Goal: Navigation & Orientation: Find specific page/section

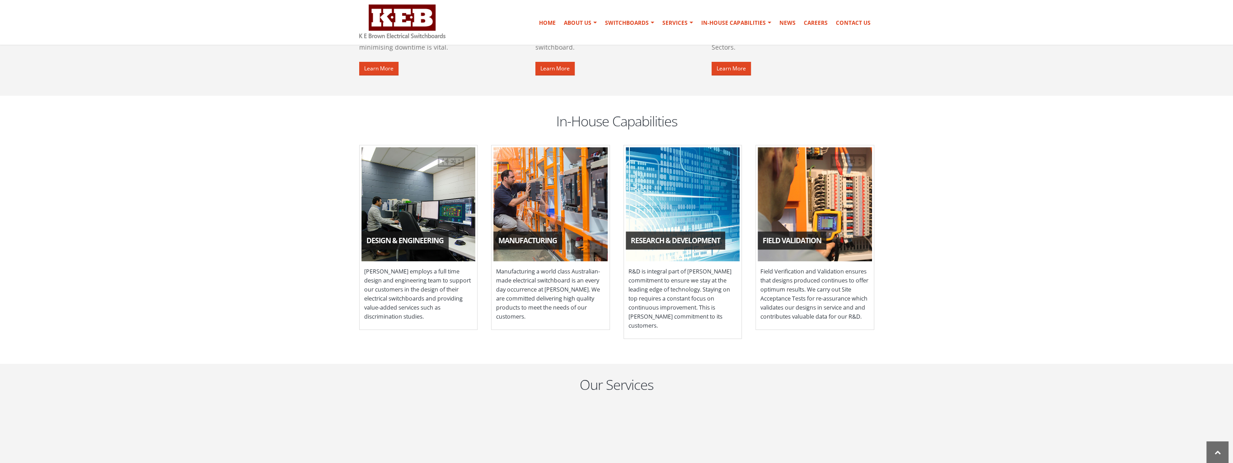
scroll to position [768, 0]
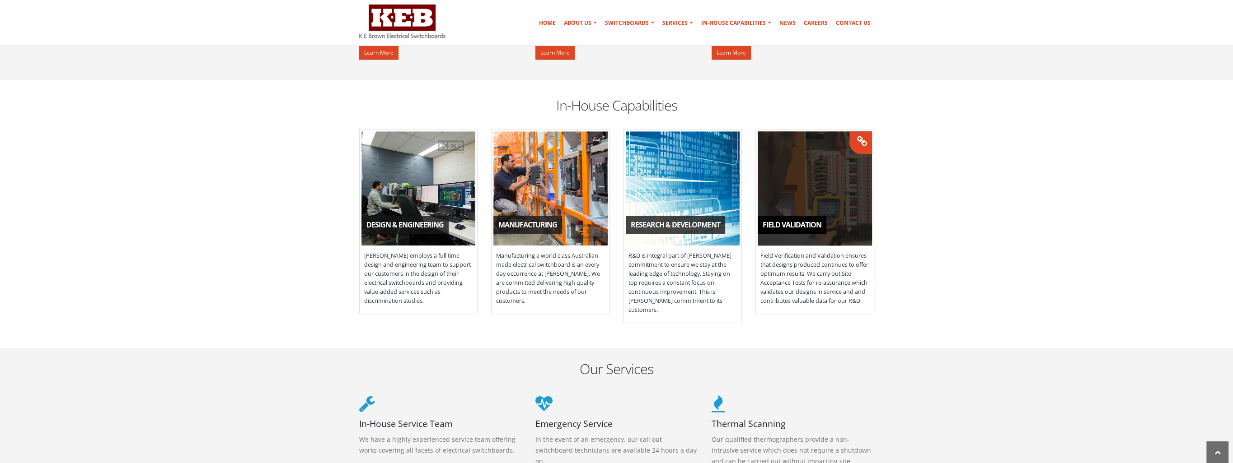
click at [813, 219] on span "Field Validation" at bounding box center [792, 225] width 69 height 18
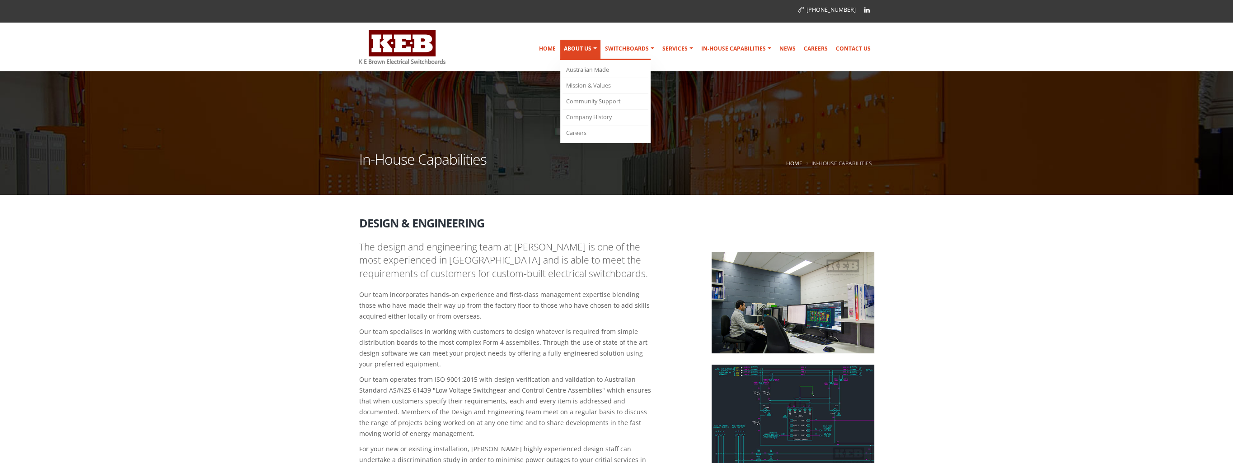
click at [582, 50] on link "About Us" at bounding box center [580, 50] width 40 height 20
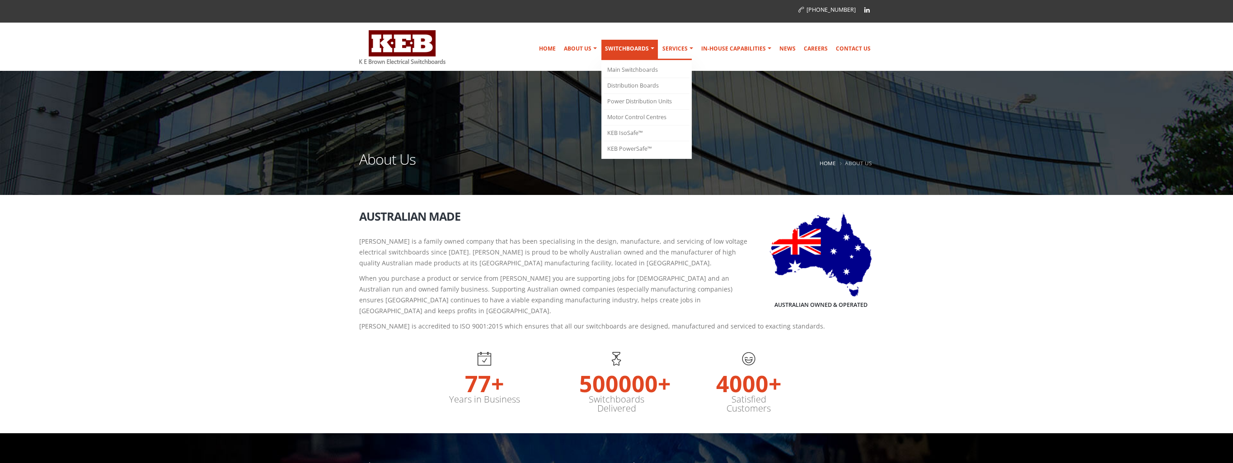
click at [641, 51] on link "Switchboards" at bounding box center [629, 50] width 56 height 20
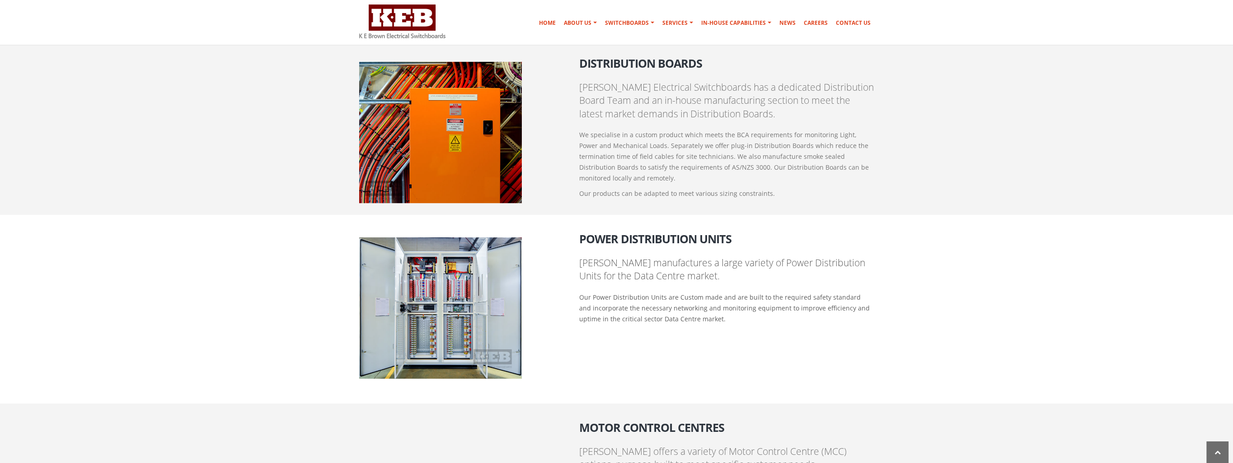
scroll to position [723, 0]
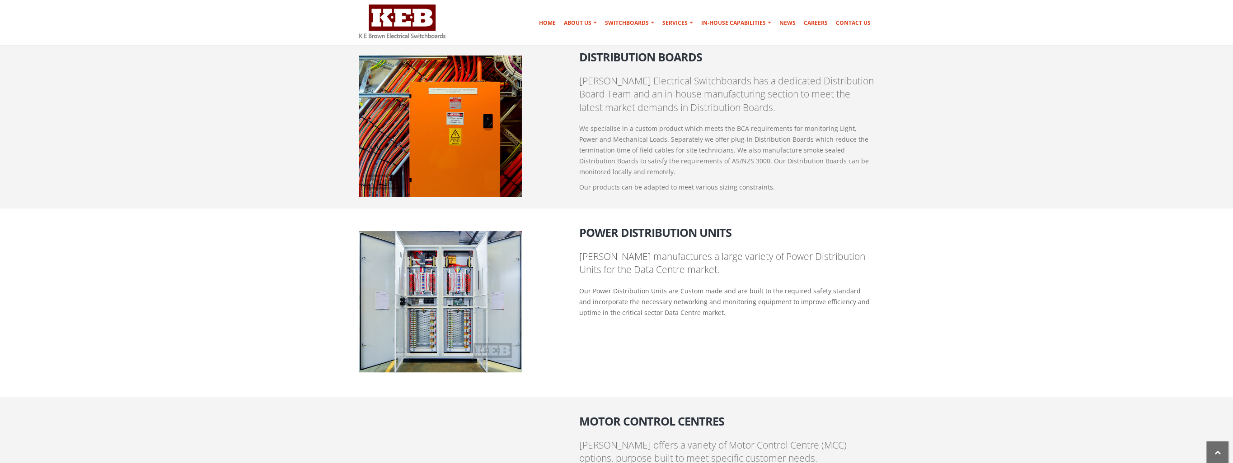
click at [484, 292] on img at bounding box center [440, 301] width 163 height 141
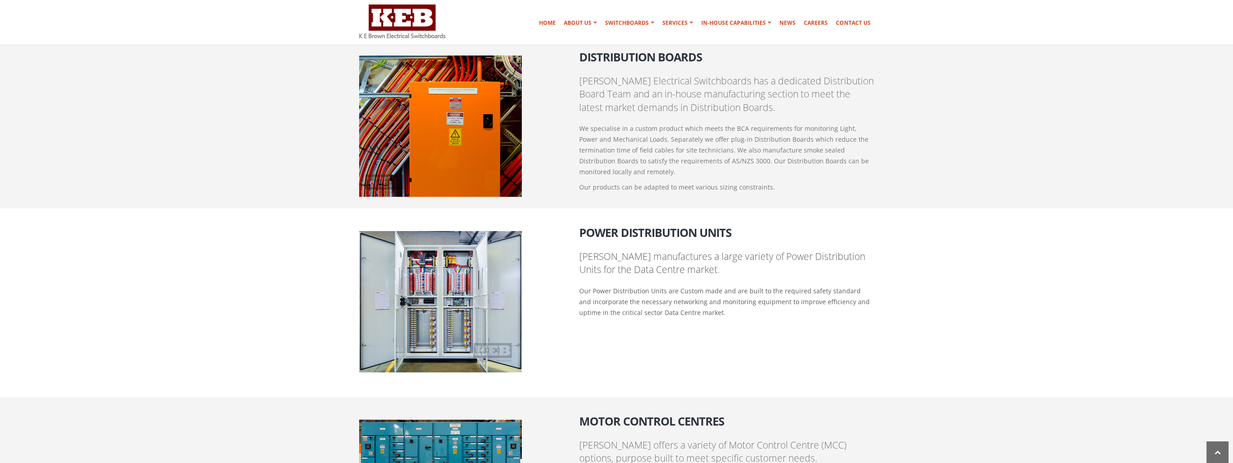
click at [484, 292] on img at bounding box center [440, 301] width 163 height 141
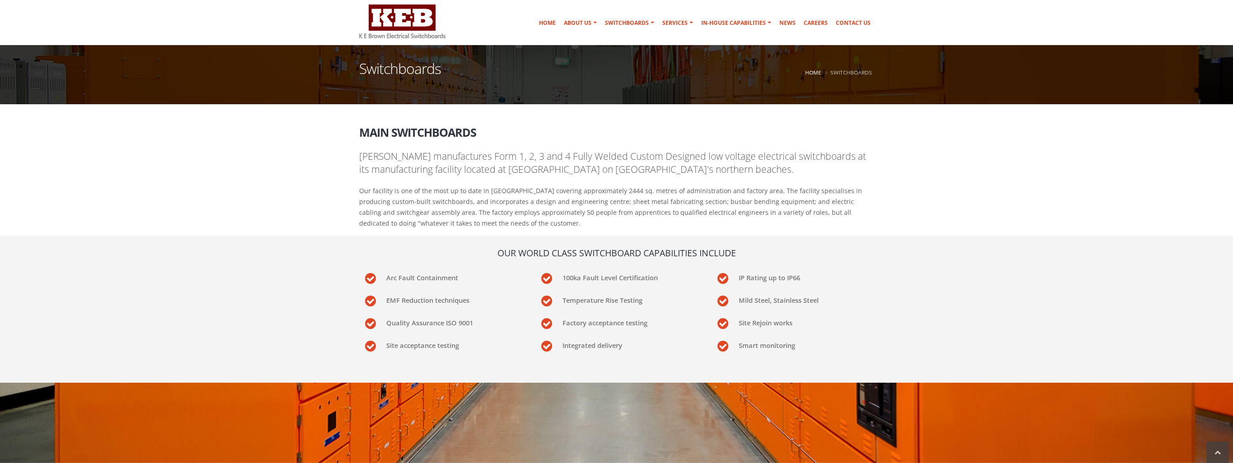
scroll to position [0, 0]
